Goal: Entertainment & Leisure: Browse casually

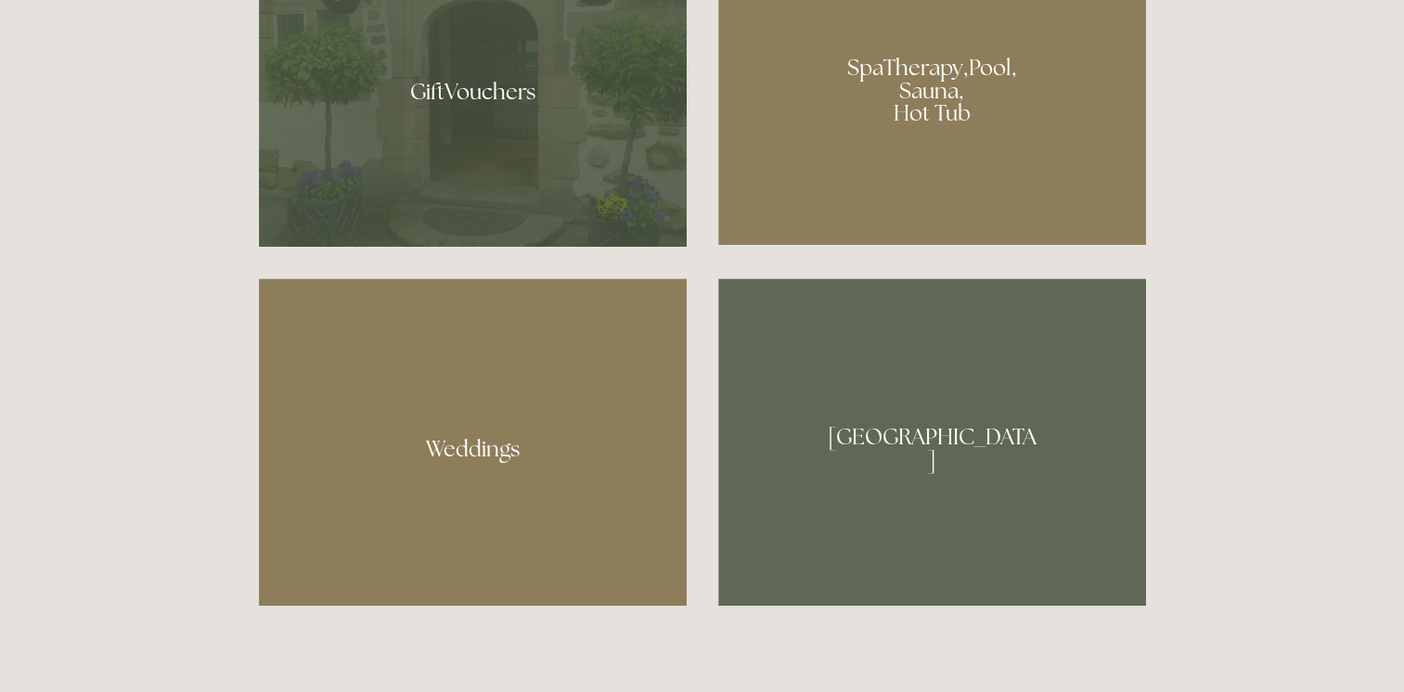
scroll to position [1578, 0]
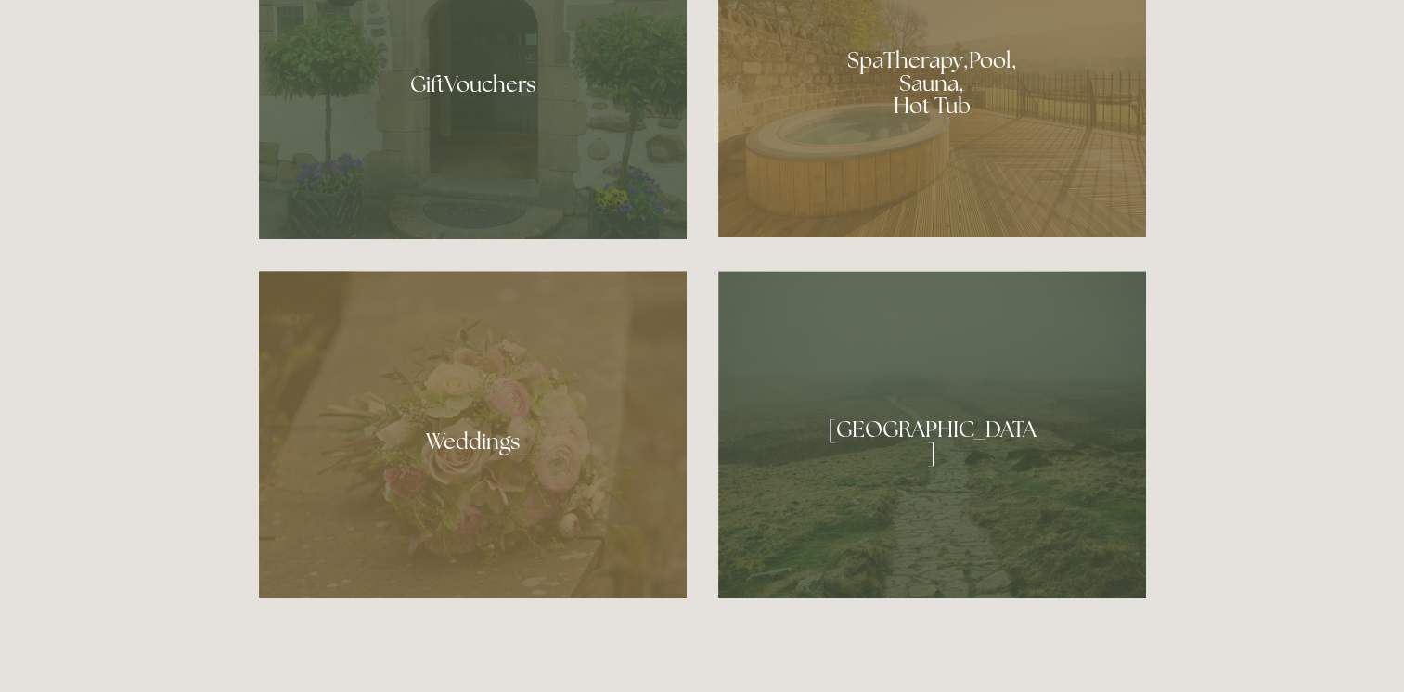
click at [441, 442] on div at bounding box center [473, 435] width 428 height 328
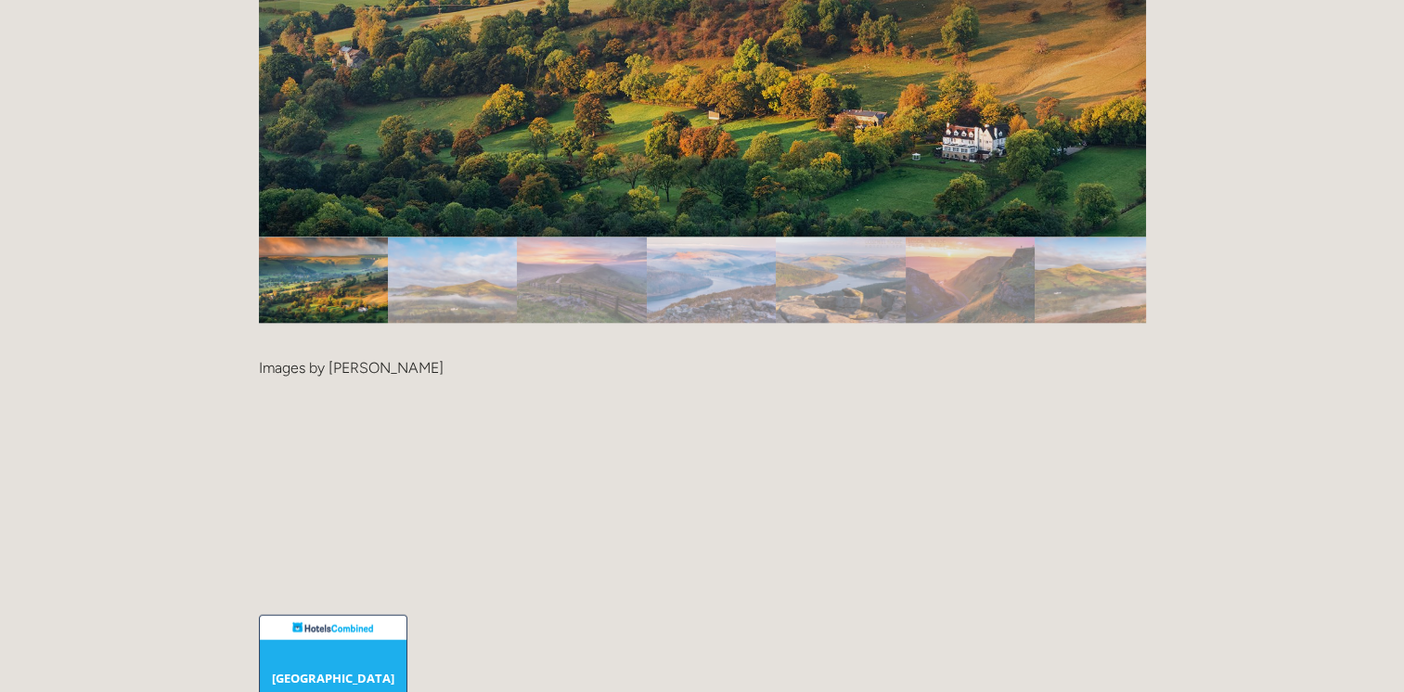
scroll to position [4177, 0]
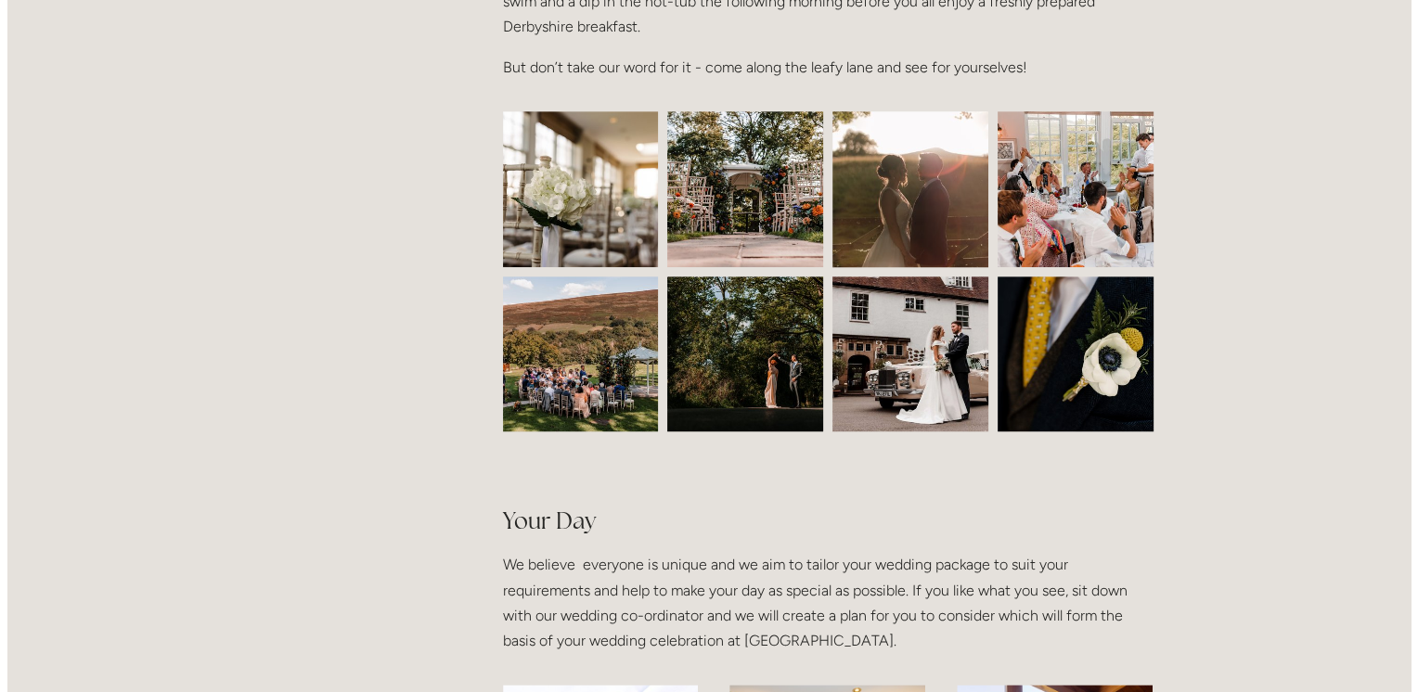
scroll to position [1021, 0]
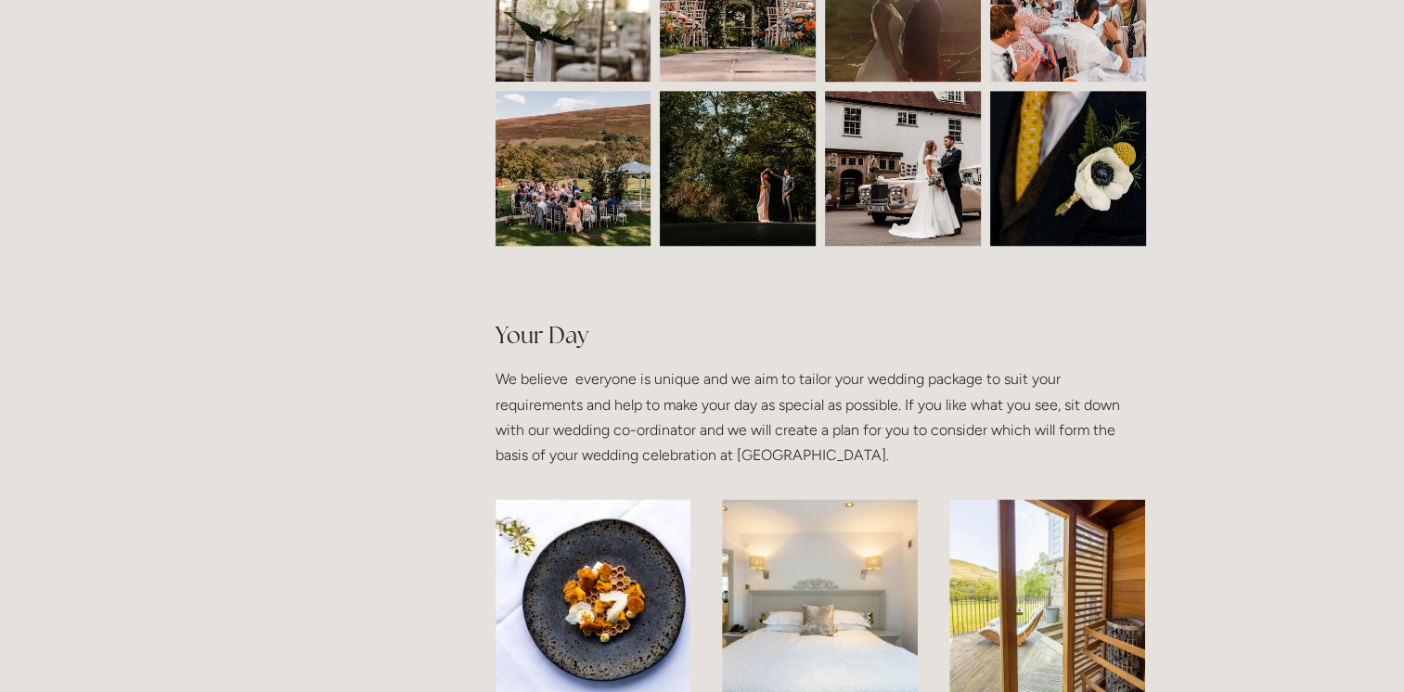
click at [572, 43] on img at bounding box center [574, 4] width 234 height 156
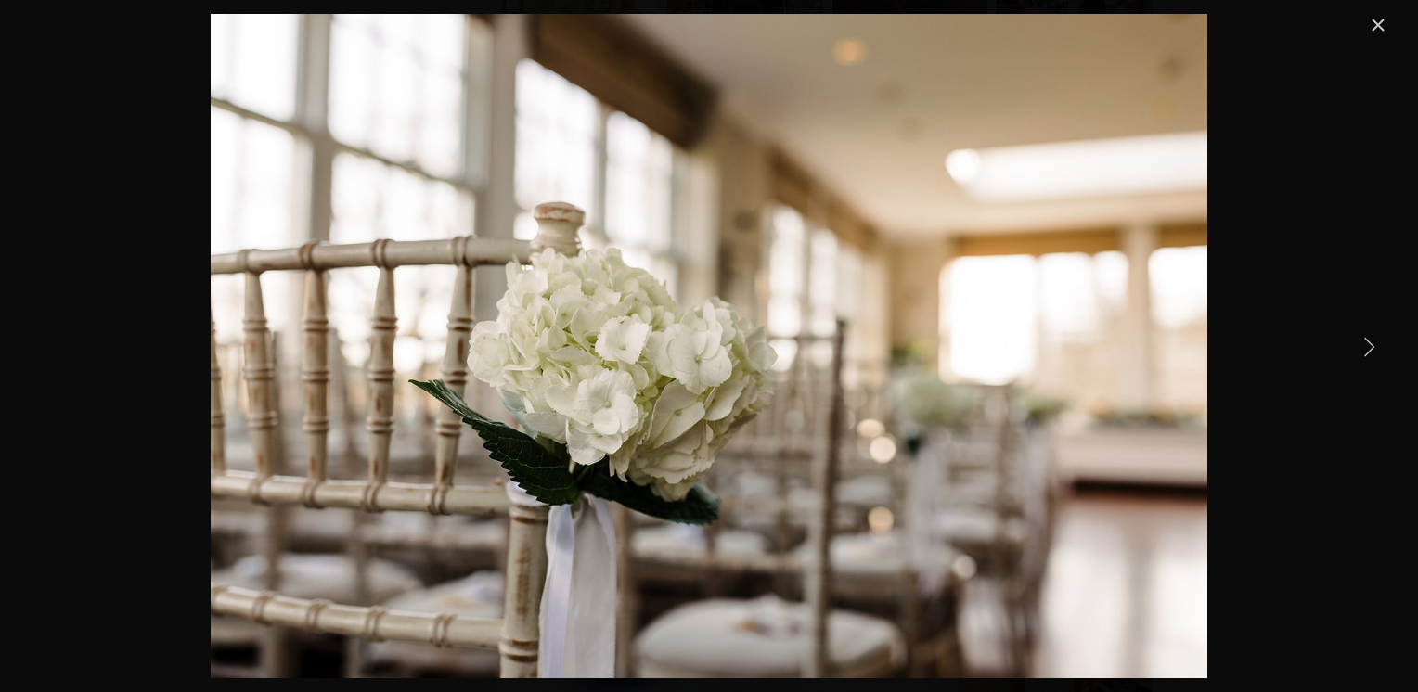
click at [1367, 334] on link "Next Item" at bounding box center [1369, 346] width 41 height 41
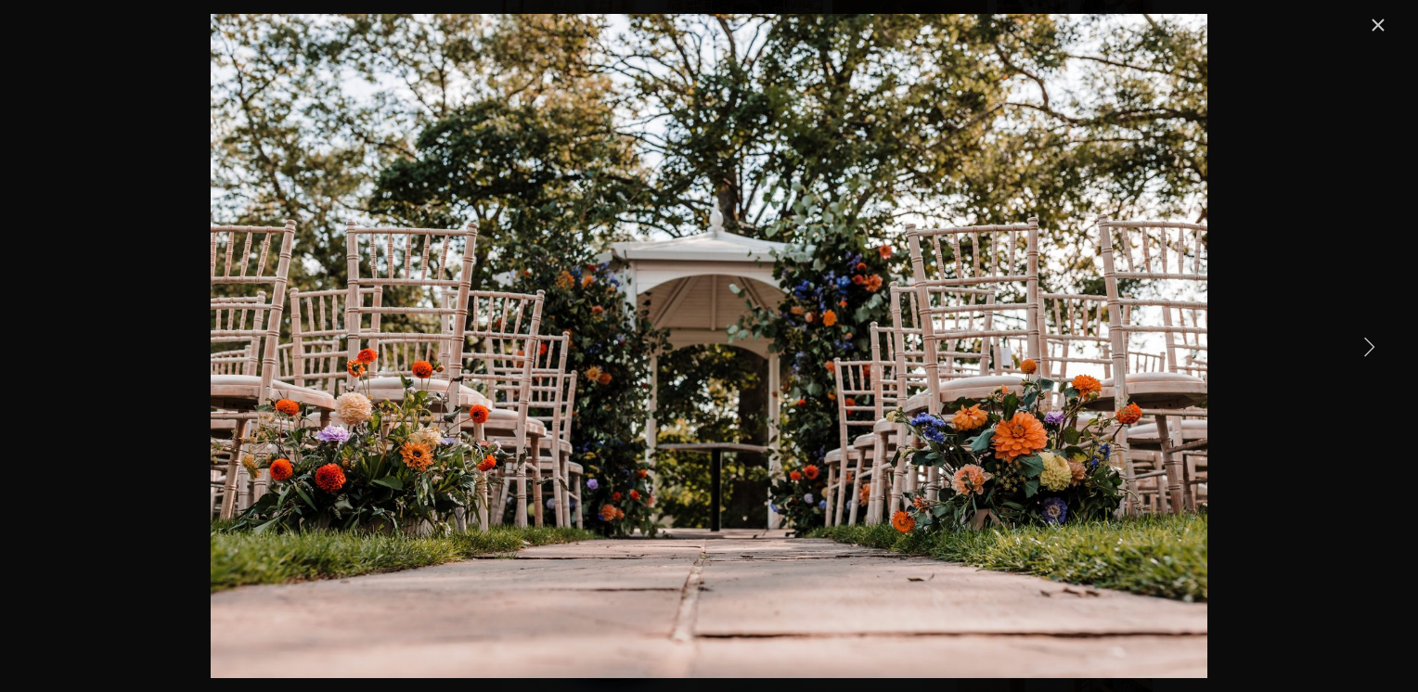
click at [1367, 334] on link "Next Item" at bounding box center [1369, 346] width 41 height 41
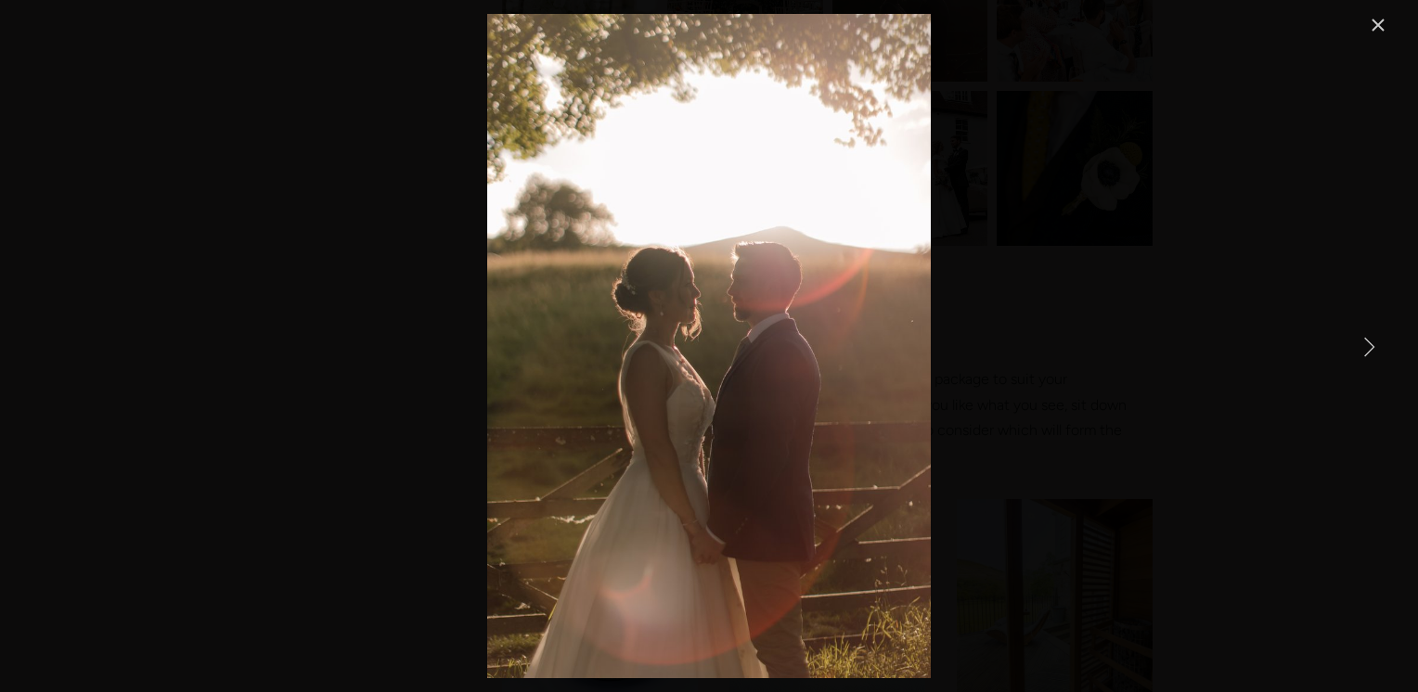
click at [1362, 343] on link "Next Item" at bounding box center [1369, 346] width 41 height 41
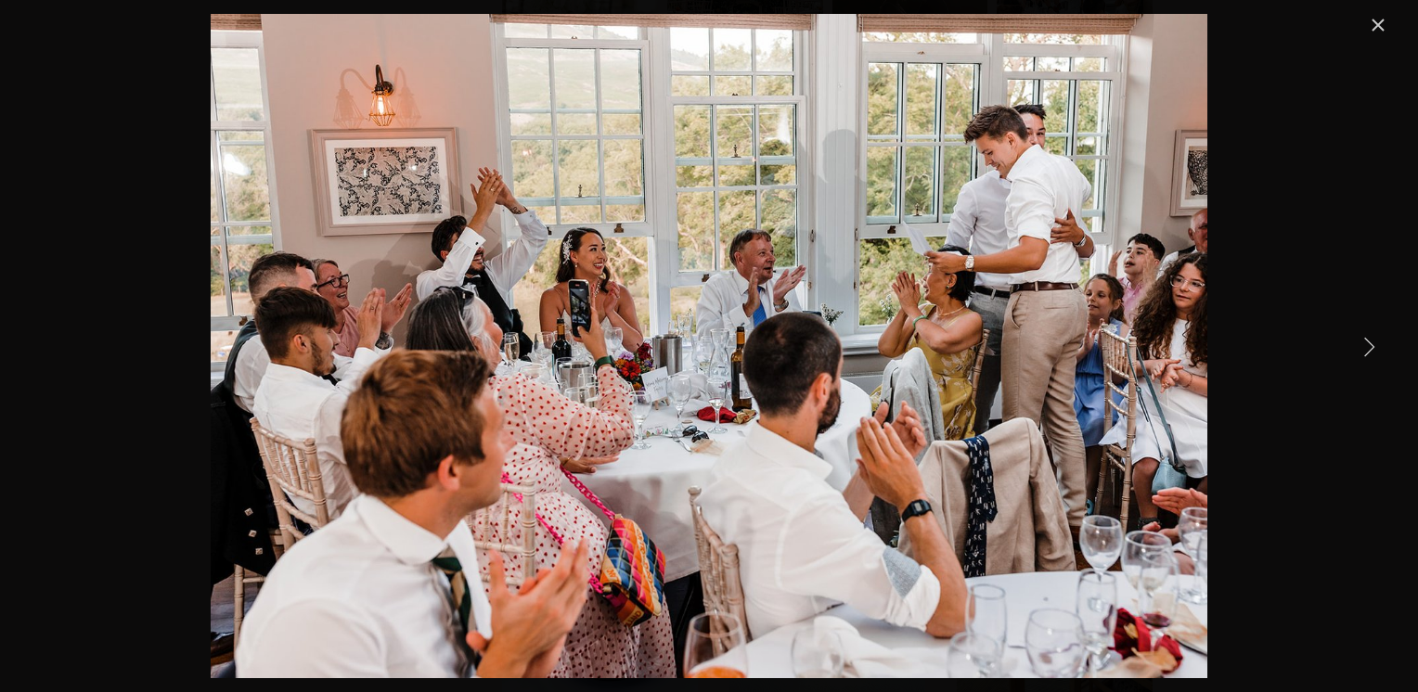
click at [1362, 343] on link "Next Item" at bounding box center [1369, 346] width 41 height 41
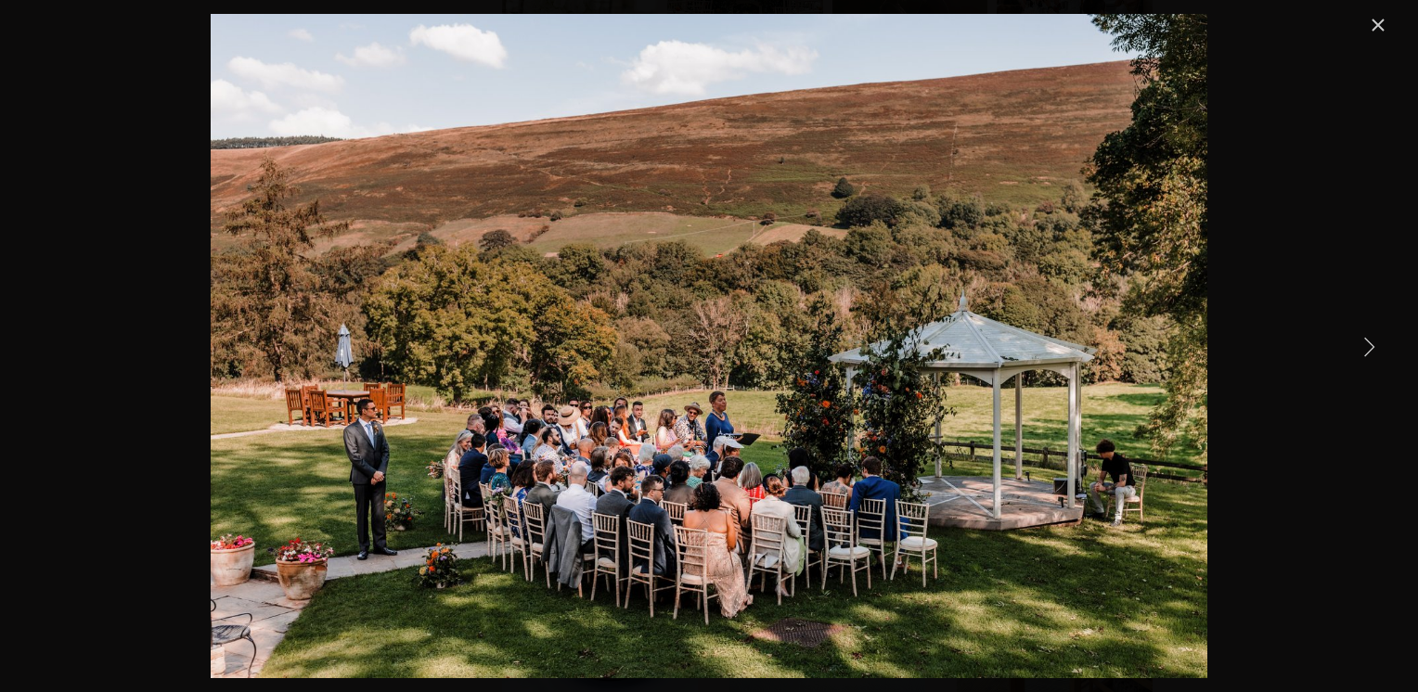
click at [1367, 353] on link "Next Item" at bounding box center [1369, 346] width 41 height 41
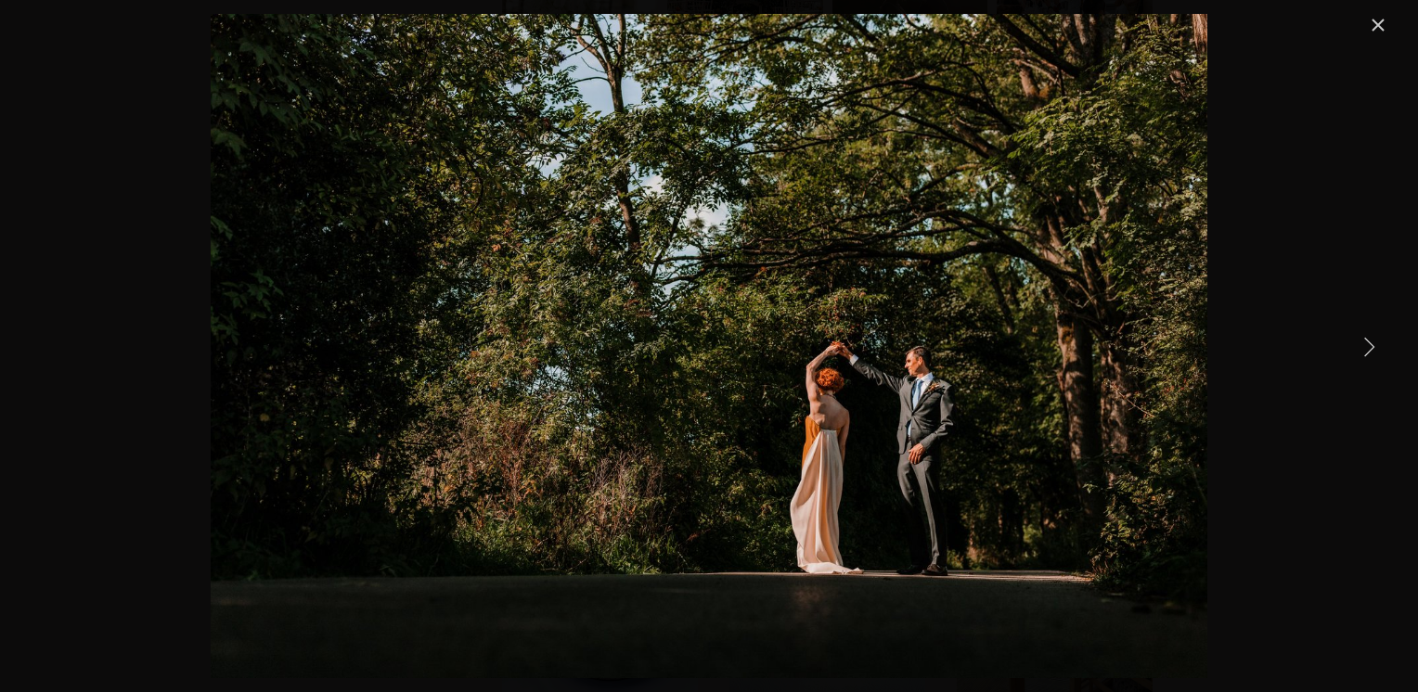
click at [1367, 353] on link "Next Item" at bounding box center [1369, 346] width 41 height 41
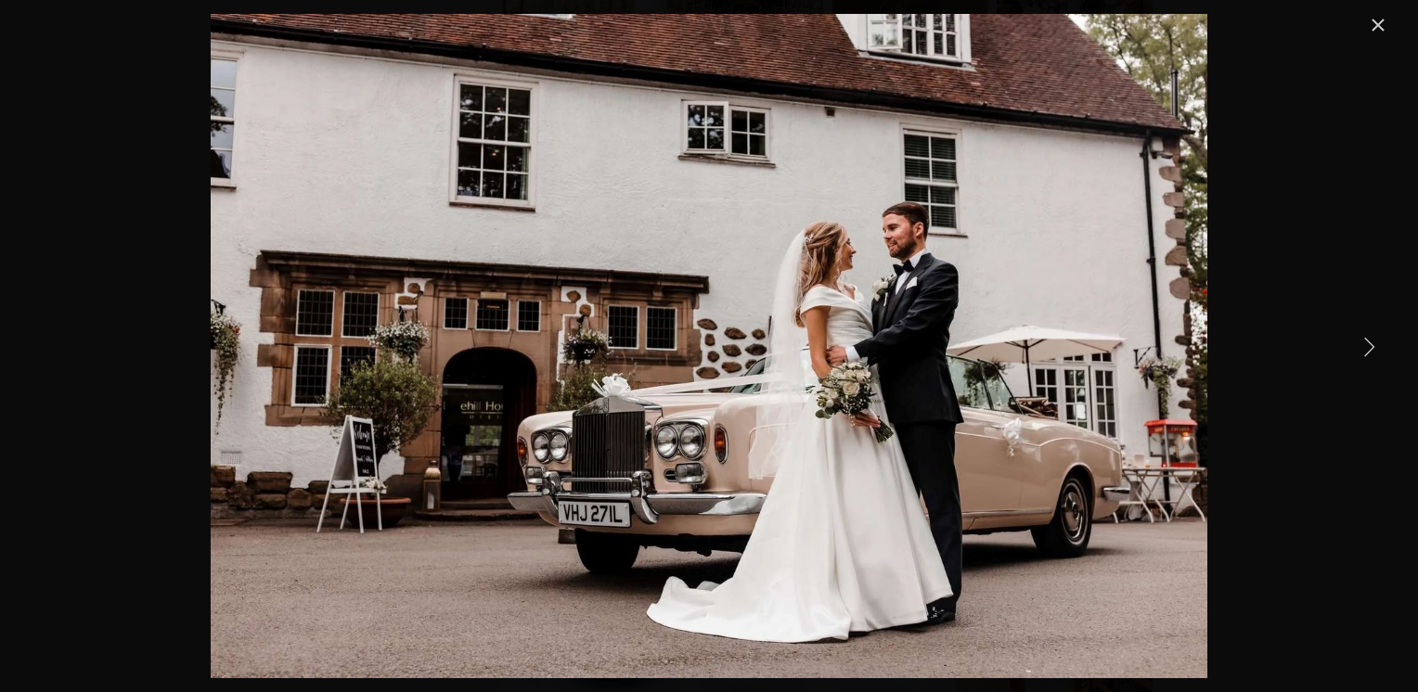
click at [1367, 353] on link "Next Item" at bounding box center [1369, 346] width 41 height 41
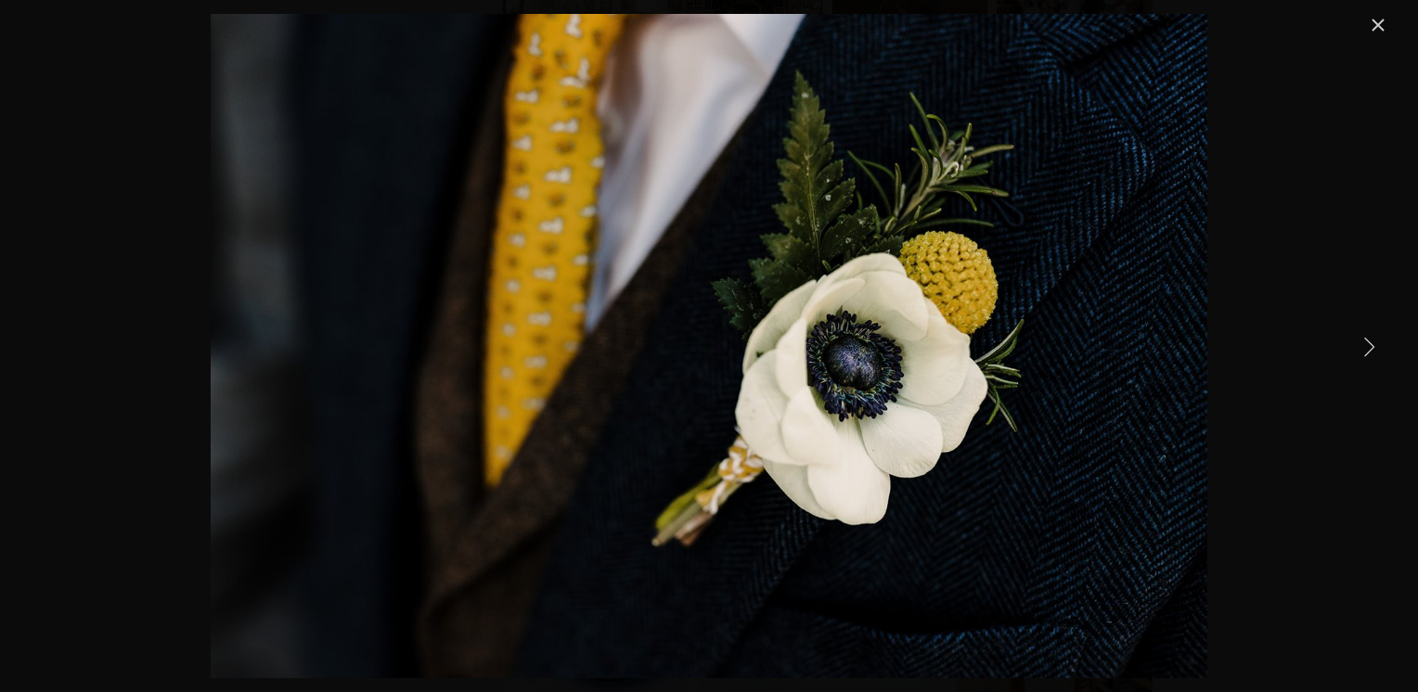
click at [1367, 353] on link "Next Item" at bounding box center [1369, 346] width 41 height 41
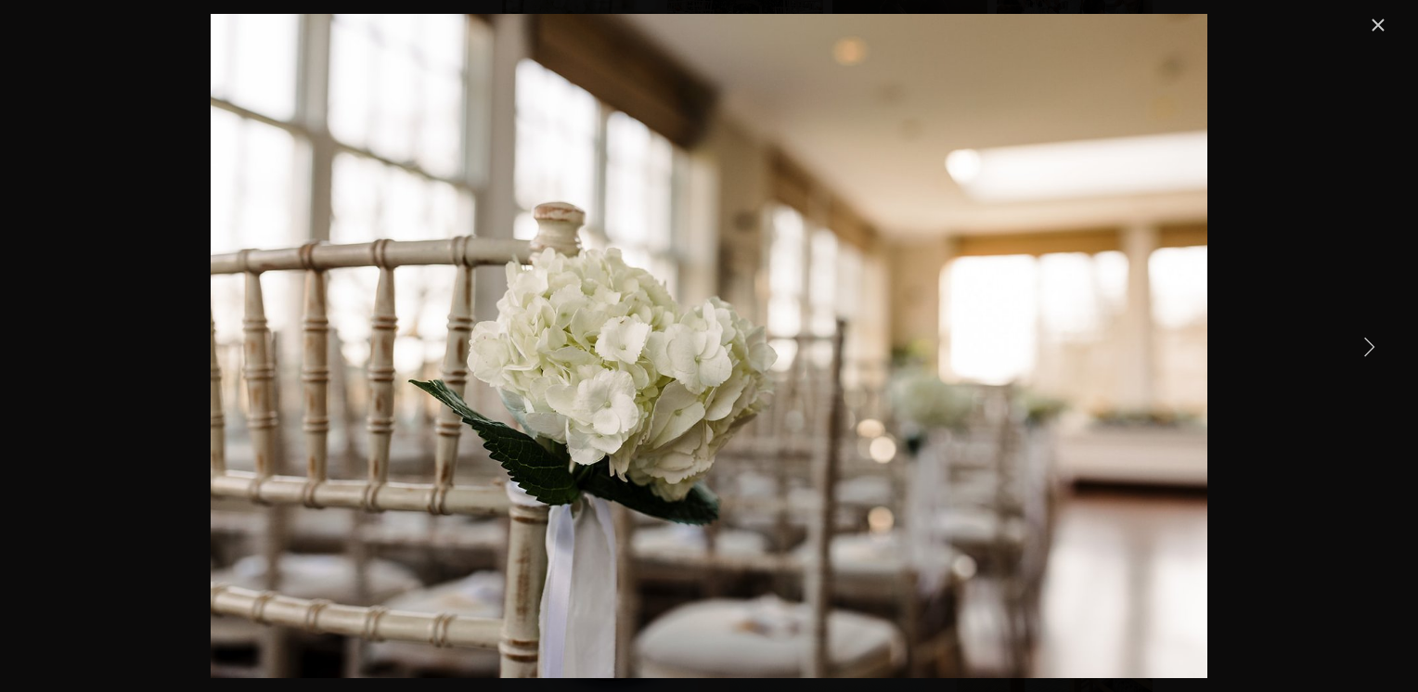
click at [1367, 353] on link "Next Item" at bounding box center [1369, 346] width 41 height 41
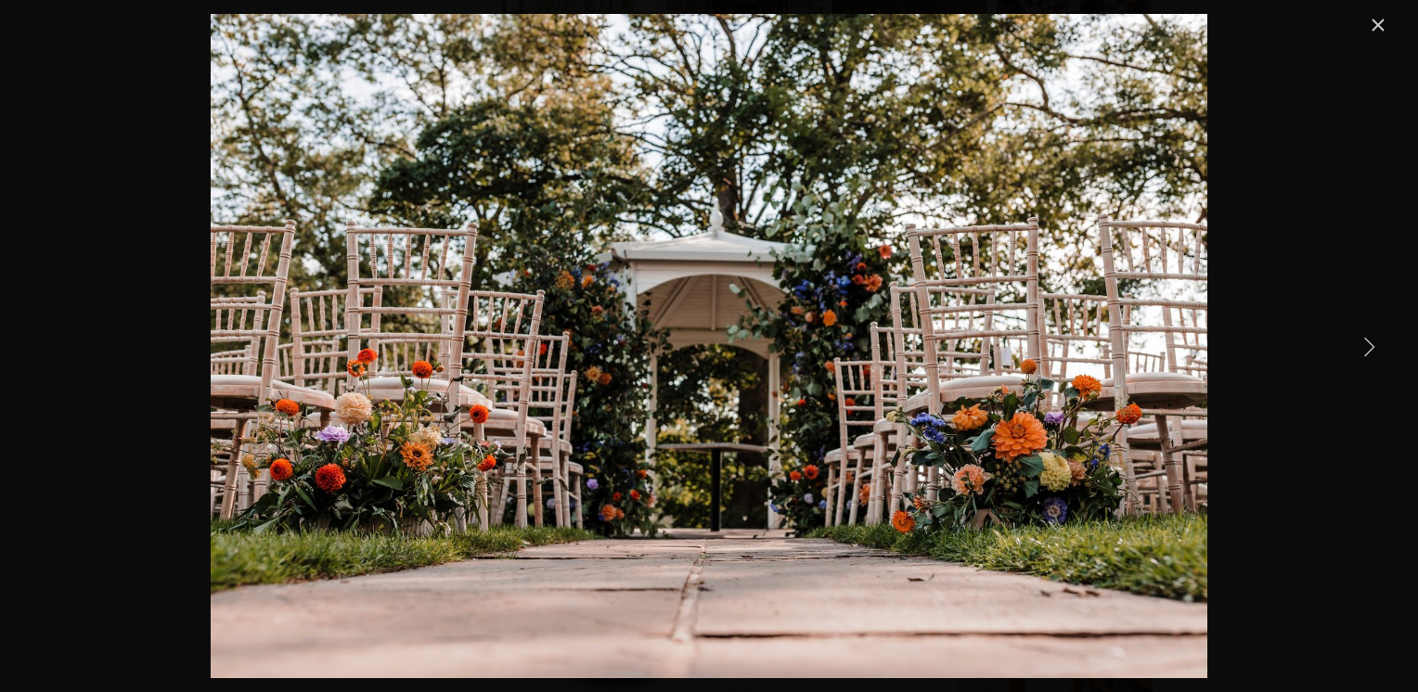
click at [1367, 353] on link "Next Item" at bounding box center [1369, 346] width 41 height 41
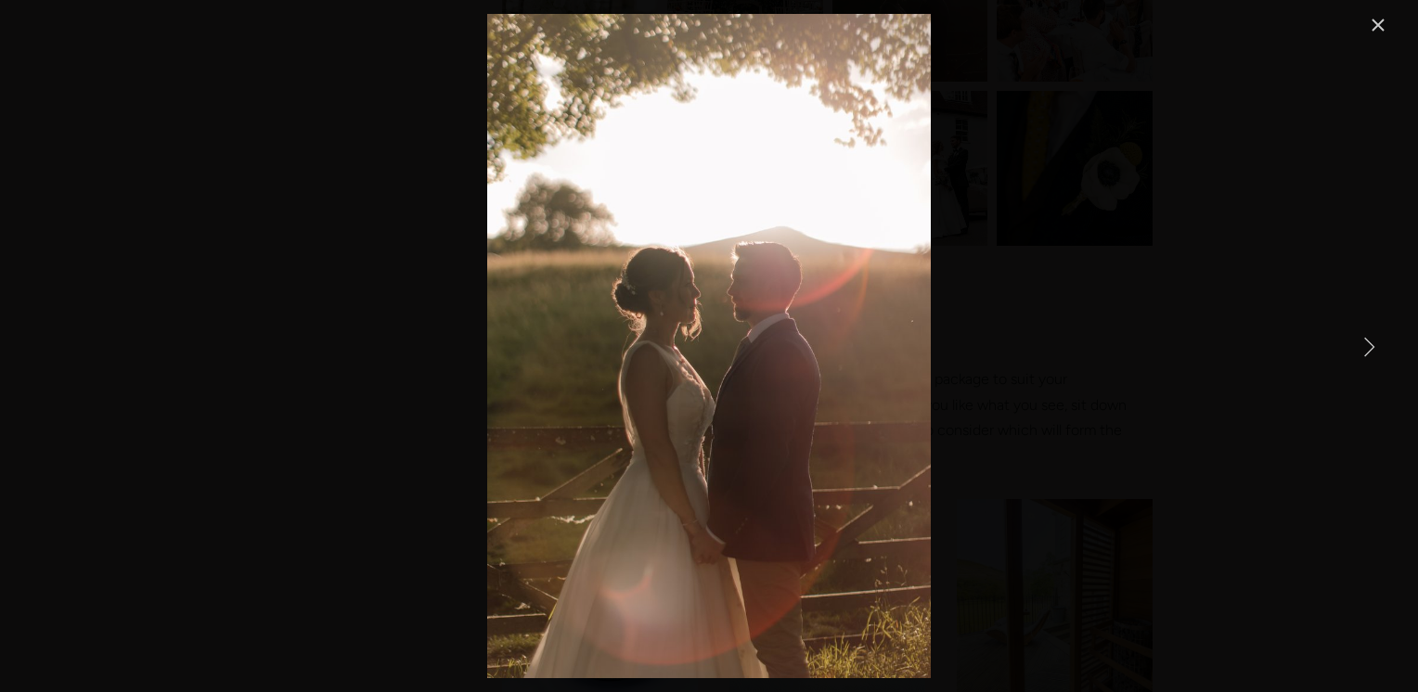
click at [1367, 353] on link "Next Item" at bounding box center [1369, 346] width 41 height 41
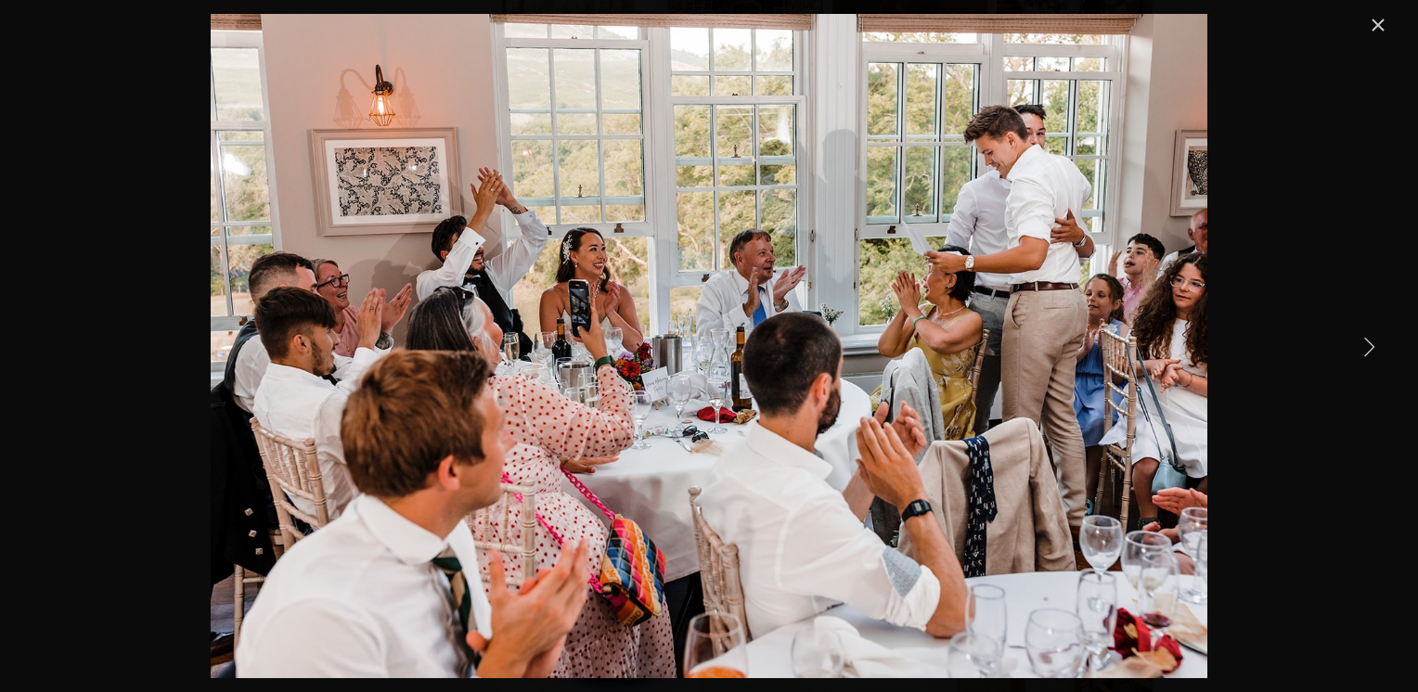
click at [1367, 353] on link "Next Item" at bounding box center [1369, 346] width 41 height 41
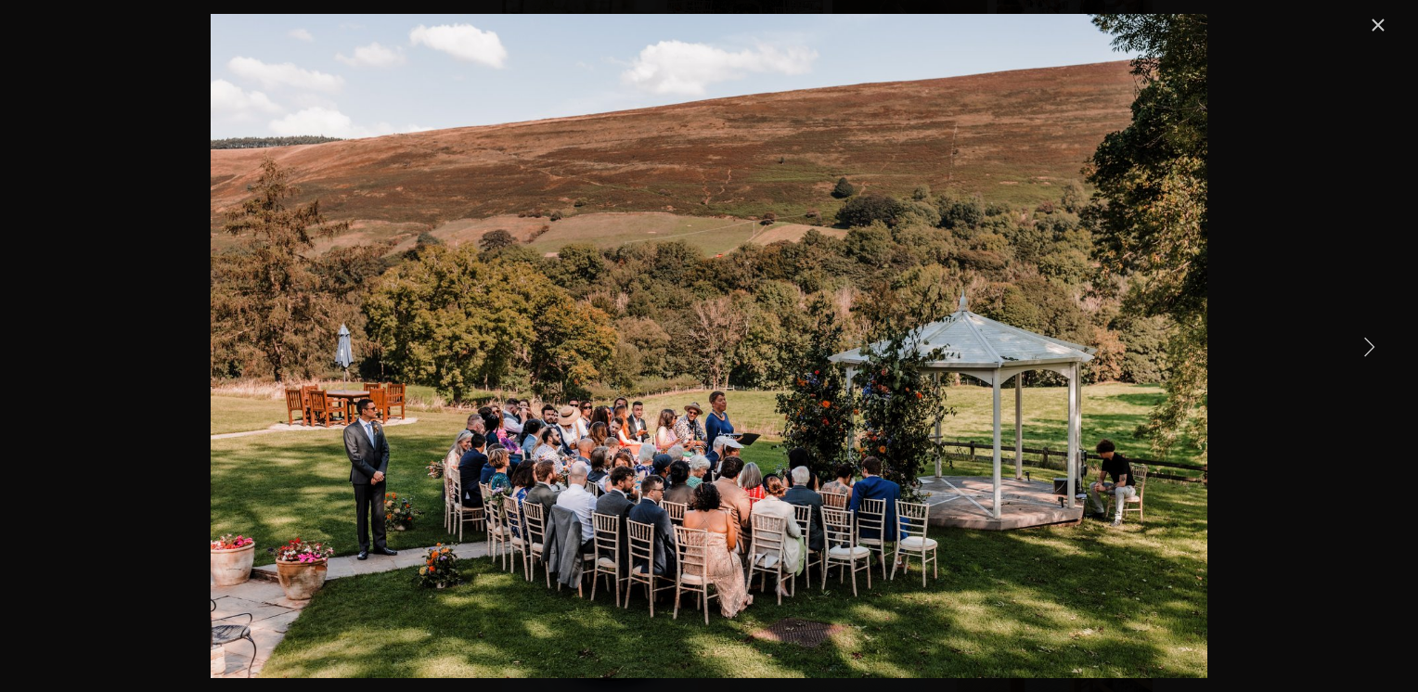
click at [1367, 353] on link "Next Item" at bounding box center [1369, 346] width 41 height 41
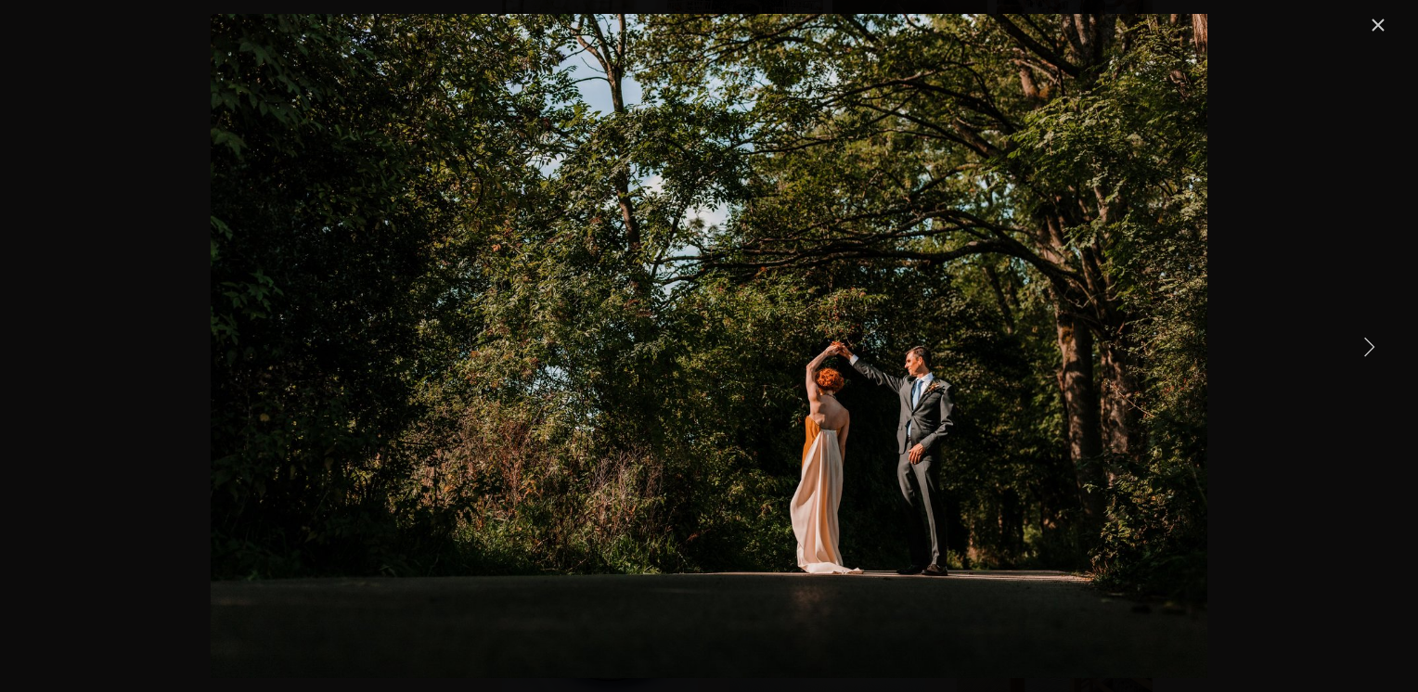
click at [1367, 353] on link "Next Item" at bounding box center [1369, 346] width 41 height 41
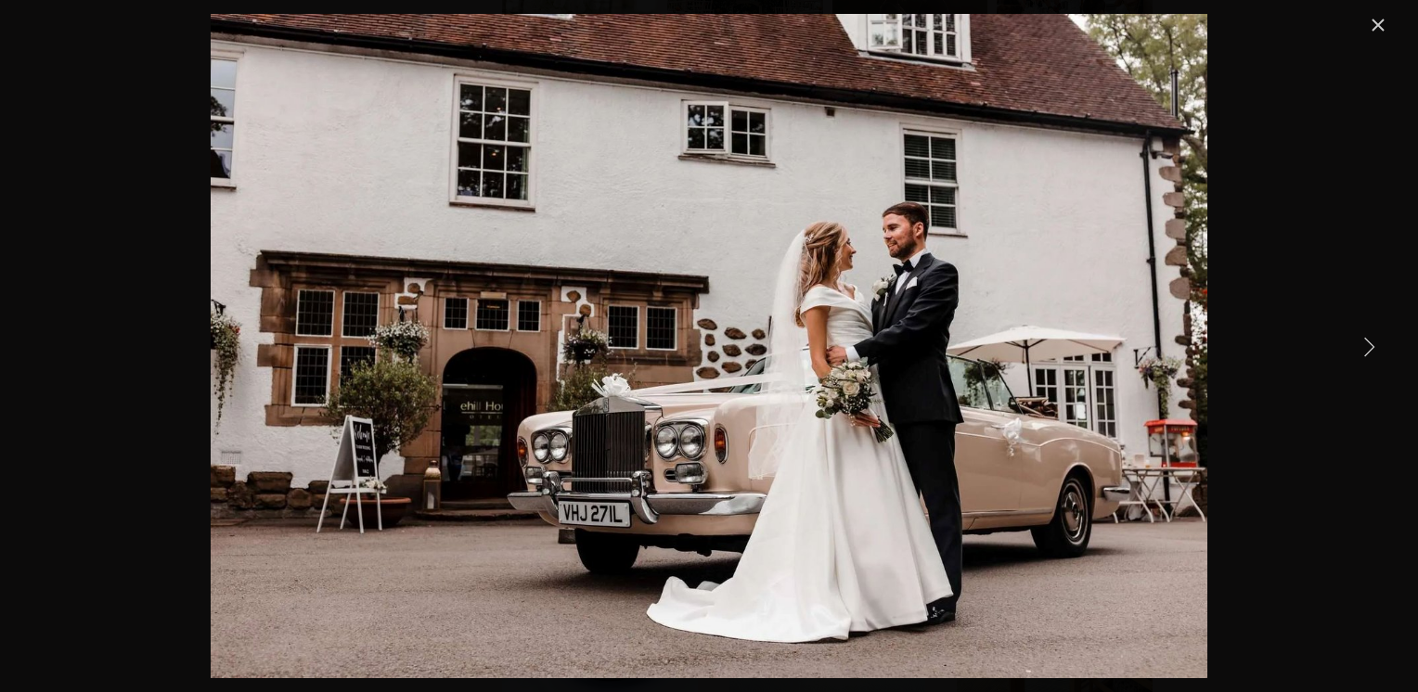
click at [1367, 353] on link "Next Item" at bounding box center [1369, 346] width 41 height 41
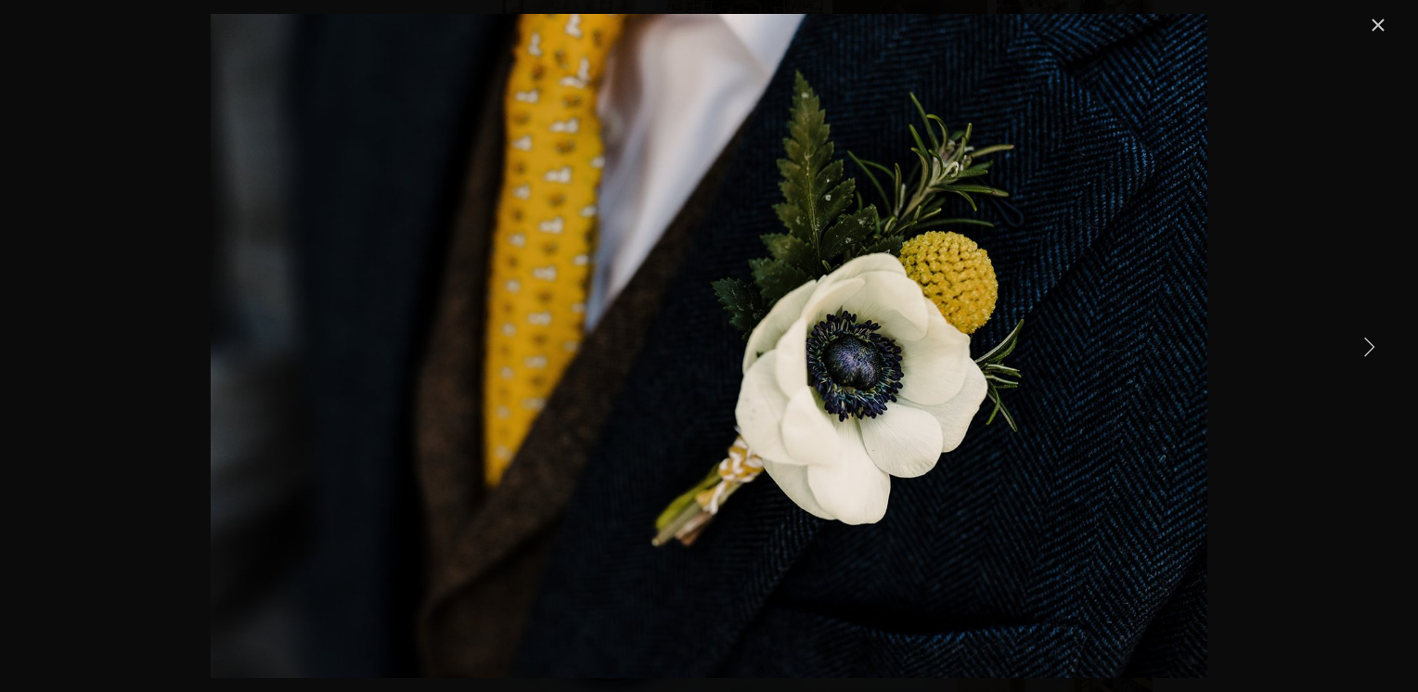
click at [1367, 353] on link "Next Item" at bounding box center [1369, 346] width 41 height 41
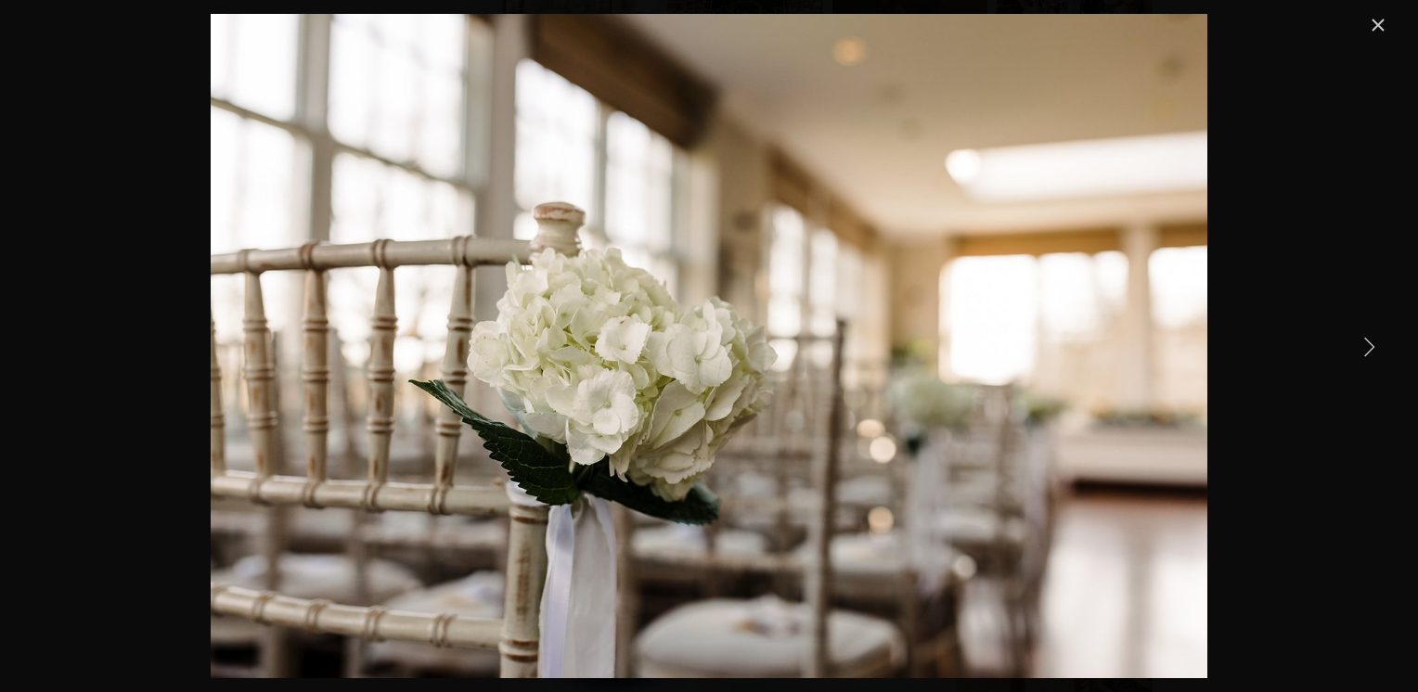
click at [1367, 353] on link "Next Item" at bounding box center [1369, 346] width 41 height 41
